Goal: Subscribe to service/newsletter

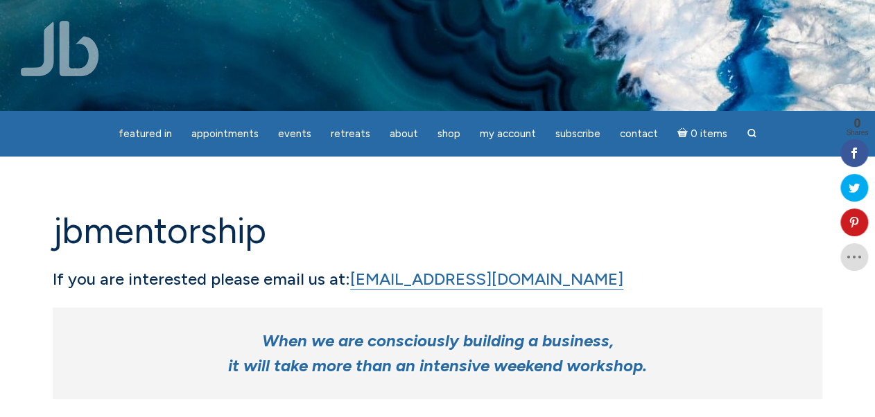
scroll to position [111, 0]
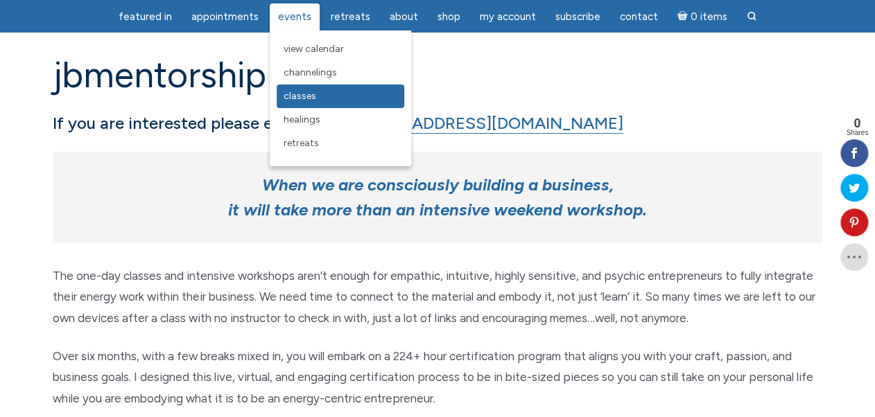
click at [308, 94] on span "Classes" at bounding box center [300, 96] width 33 height 12
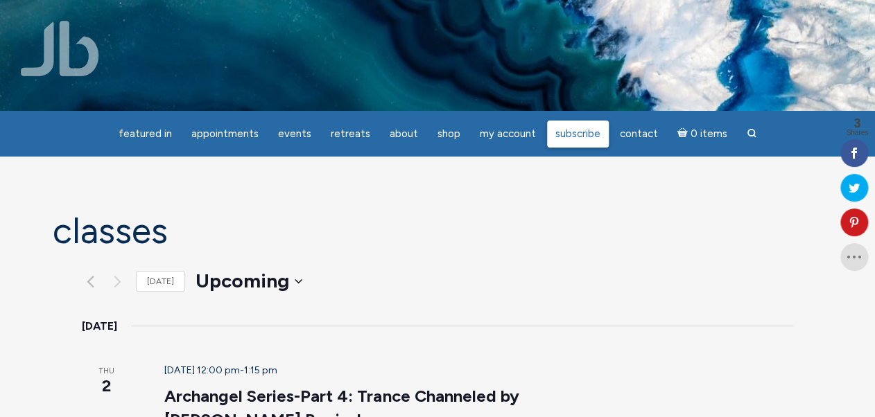
click at [568, 132] on span "Subscribe" at bounding box center [577, 134] width 45 height 12
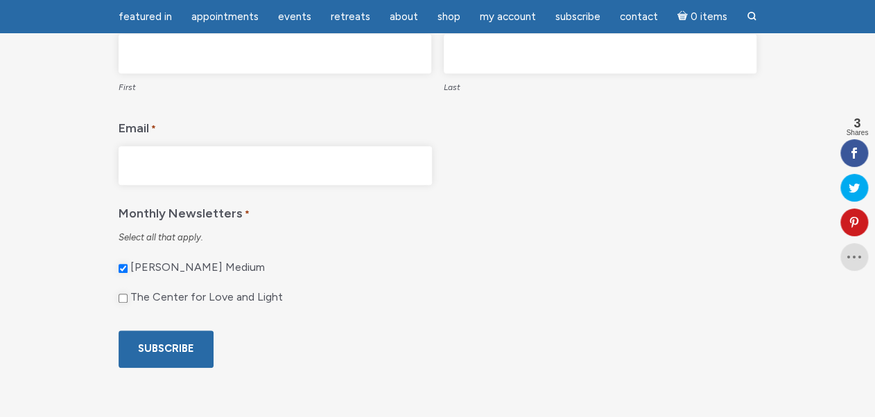
scroll to position [166, 0]
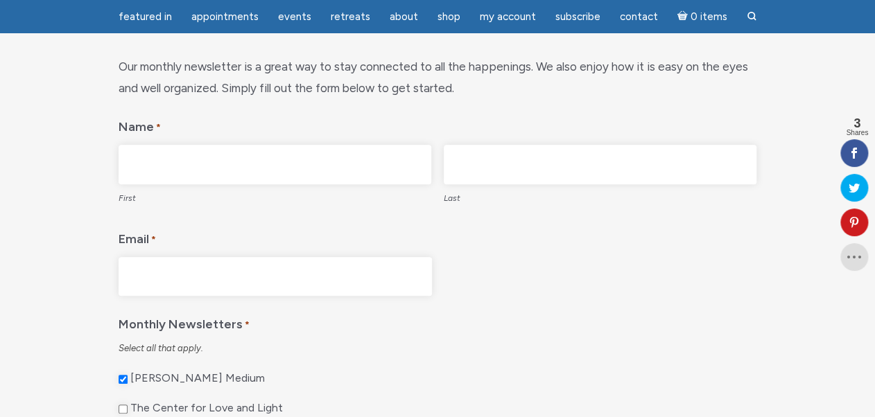
click at [157, 169] on input "First" at bounding box center [275, 165] width 313 height 40
type input "Ruth"
click at [458, 151] on input "Last" at bounding box center [600, 165] width 313 height 40
type input "Burnside"
click at [160, 279] on input "Email *" at bounding box center [275, 277] width 313 height 40
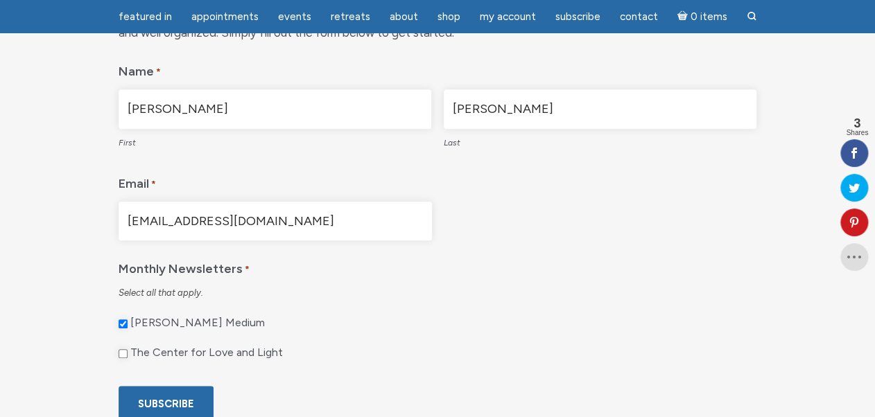
scroll to position [277, 0]
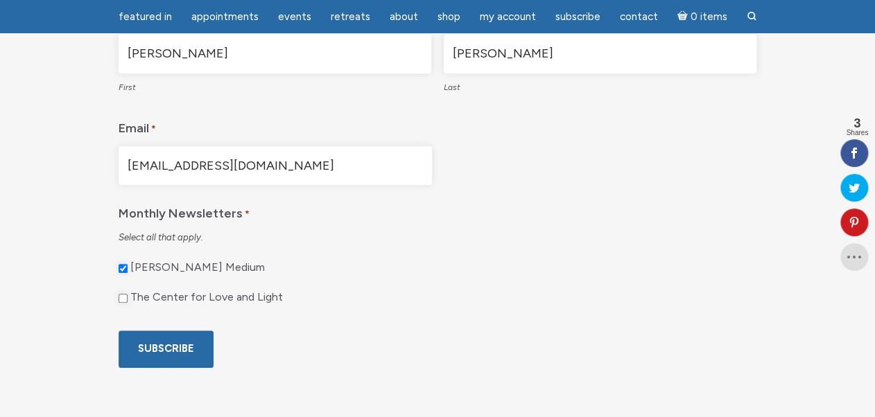
type input "rburnside@outlook.com"
click at [121, 297] on input "The Center for Love and Light" at bounding box center [123, 298] width 9 height 9
checkbox input "true"
click at [165, 352] on input "Subscribe" at bounding box center [166, 349] width 95 height 37
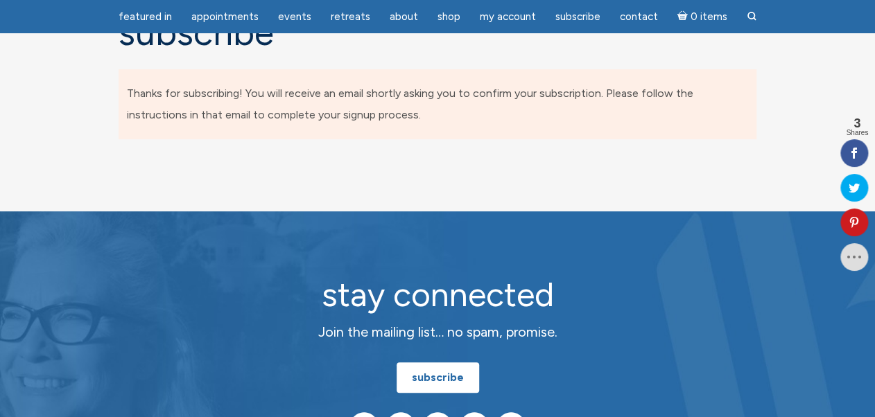
scroll to position [264, 0]
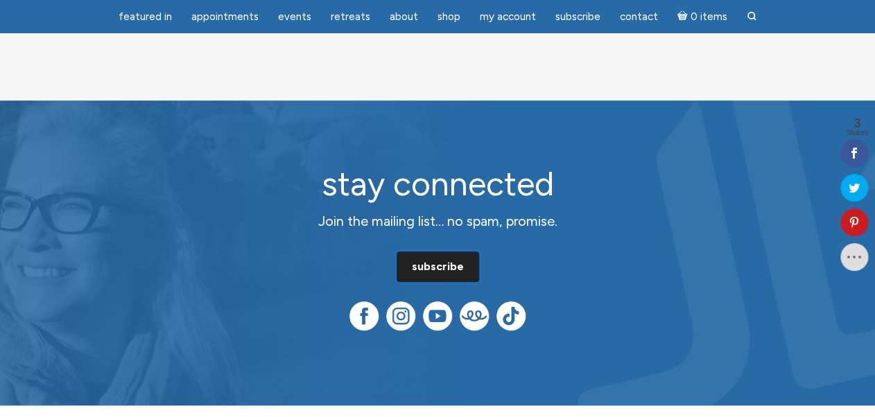
click at [449, 270] on link "subscribe" at bounding box center [438, 267] width 83 height 31
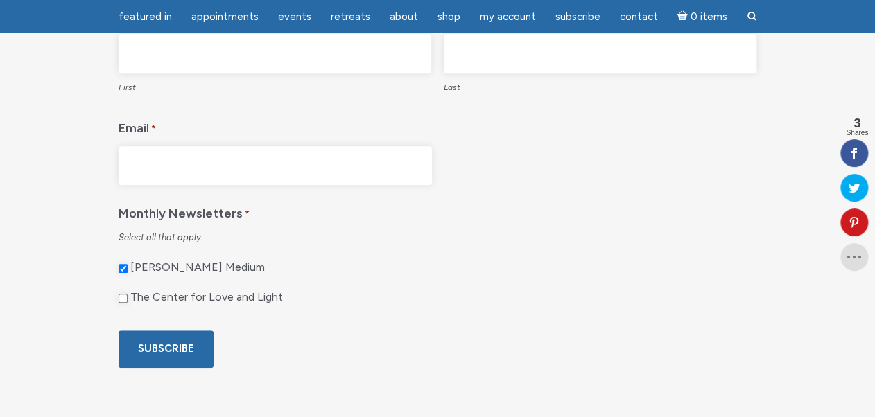
scroll to position [111, 0]
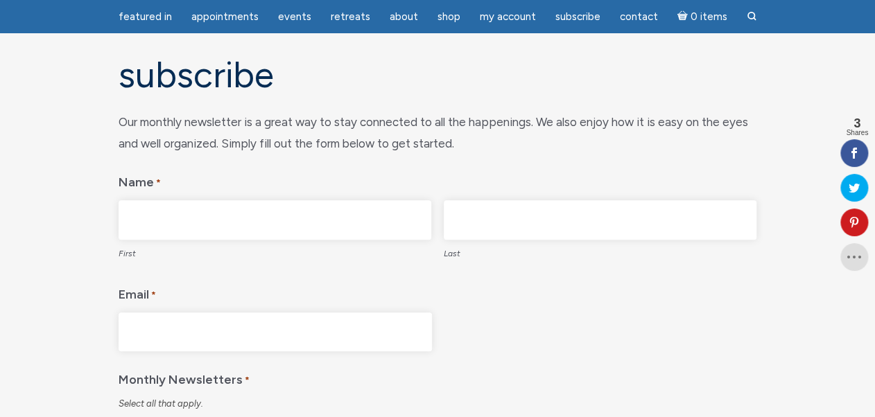
click at [168, 218] on input "First" at bounding box center [275, 220] width 313 height 40
type input "/"
type input "[PERSON_NAME]"
click at [456, 210] on input "Last" at bounding box center [600, 220] width 313 height 40
type input "[PERSON_NAME]"
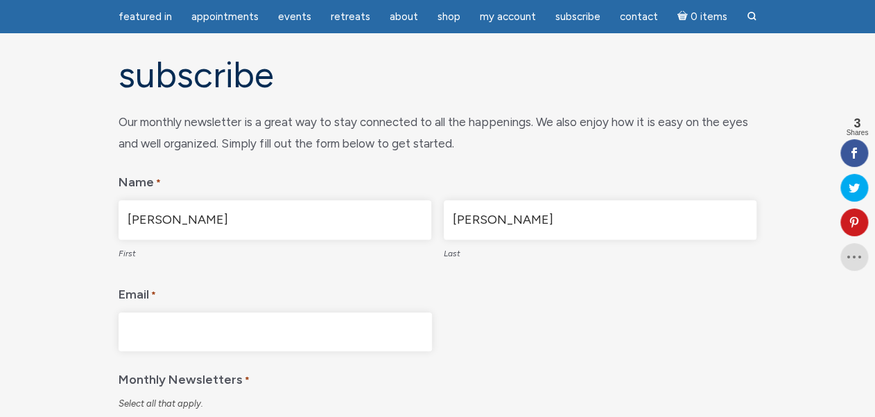
click at [146, 333] on input "Email *" at bounding box center [275, 333] width 313 height 40
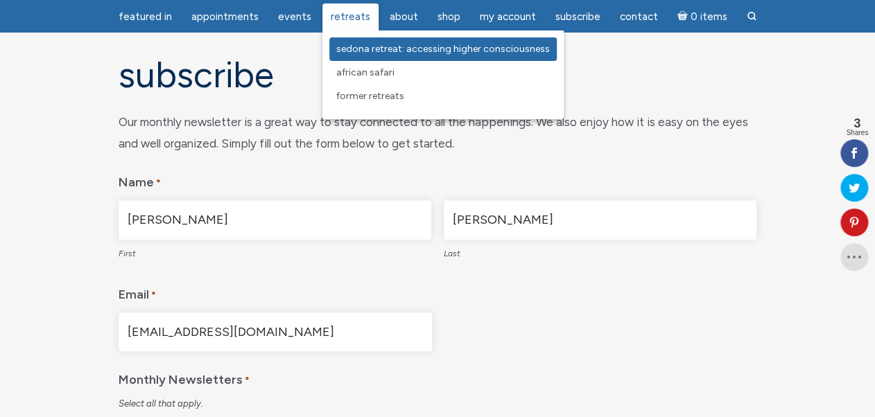
scroll to position [277, 0]
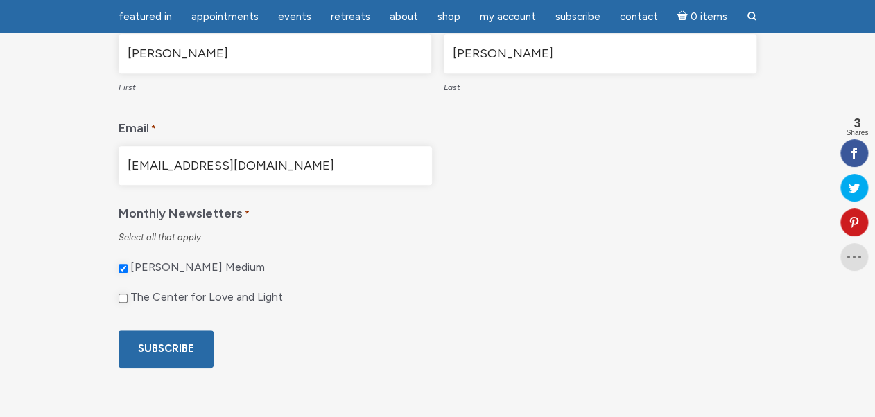
type input "[EMAIL_ADDRESS][DOMAIN_NAME]"
click at [122, 296] on input "The Center for Love and Light" at bounding box center [123, 298] width 9 height 9
checkbox input "true"
click at [181, 350] on input "Subscribe" at bounding box center [166, 349] width 95 height 37
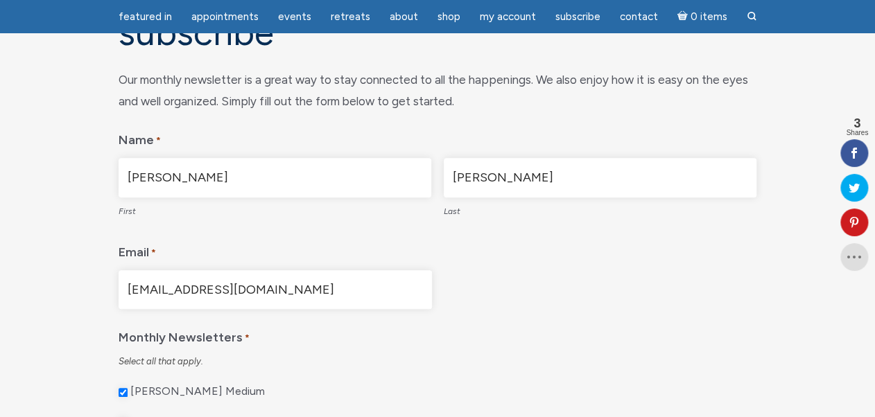
scroll to position [0, 0]
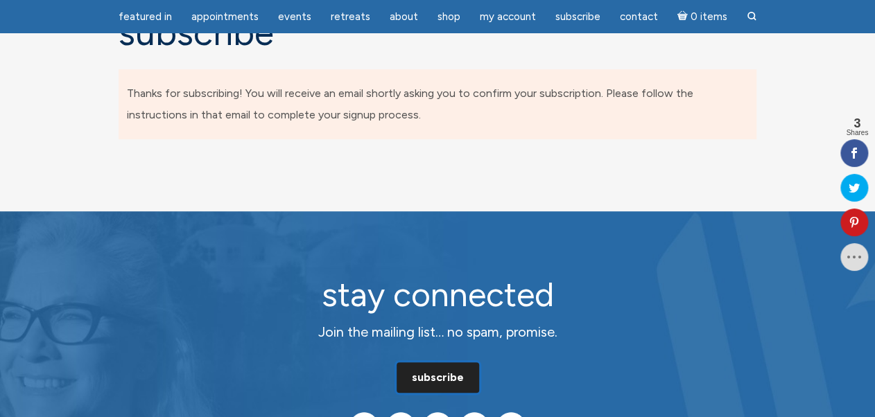
click at [453, 381] on link "subscribe" at bounding box center [438, 378] width 83 height 31
